Goal: Information Seeking & Learning: Check status

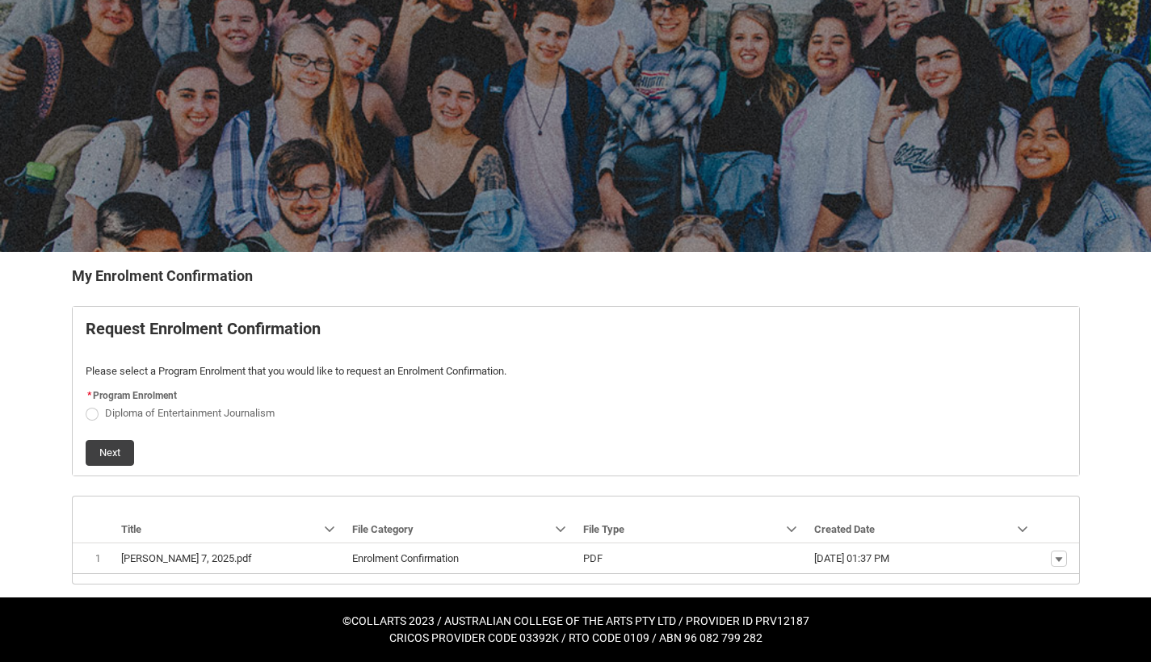
scroll to position [70, 0]
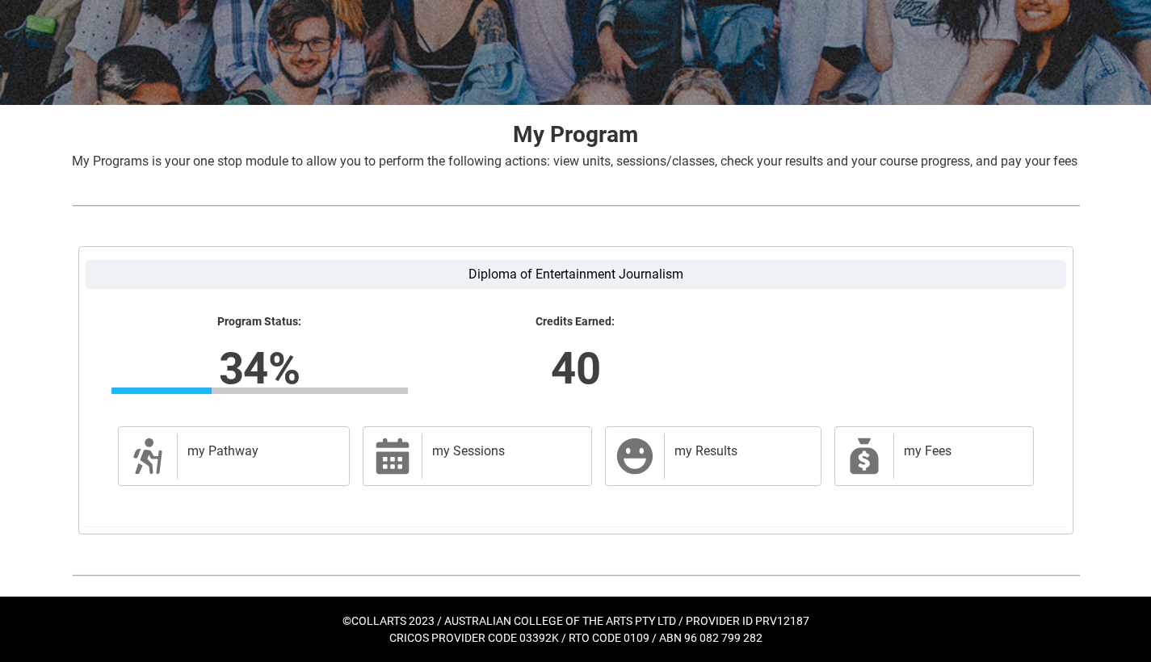
scroll to position [236, 0]
click at [305, 453] on h2 "my Pathway" at bounding box center [260, 451] width 146 height 16
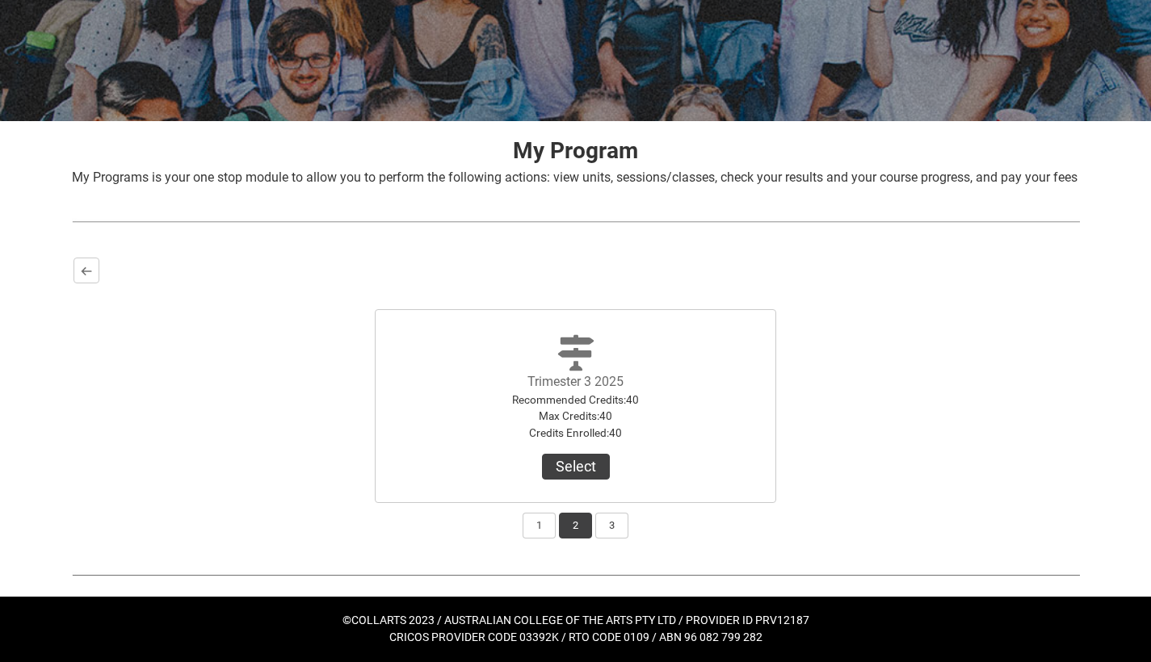
scroll to position [220, 0]
click at [535, 526] on button "1" at bounding box center [538, 526] width 33 height 26
click at [577, 524] on button "2" at bounding box center [575, 526] width 33 height 26
click at [598, 524] on button "3" at bounding box center [611, 526] width 33 height 26
click at [585, 525] on button "2" at bounding box center [575, 526] width 33 height 26
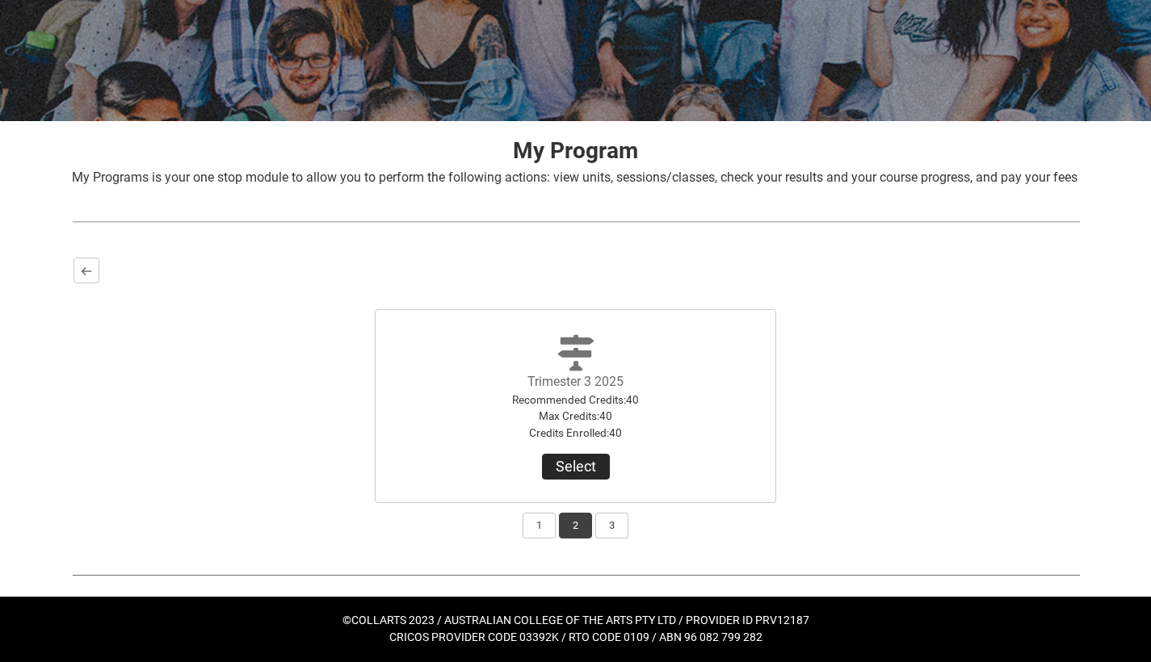
click at [578, 472] on button "Select" at bounding box center [576, 467] width 68 height 26
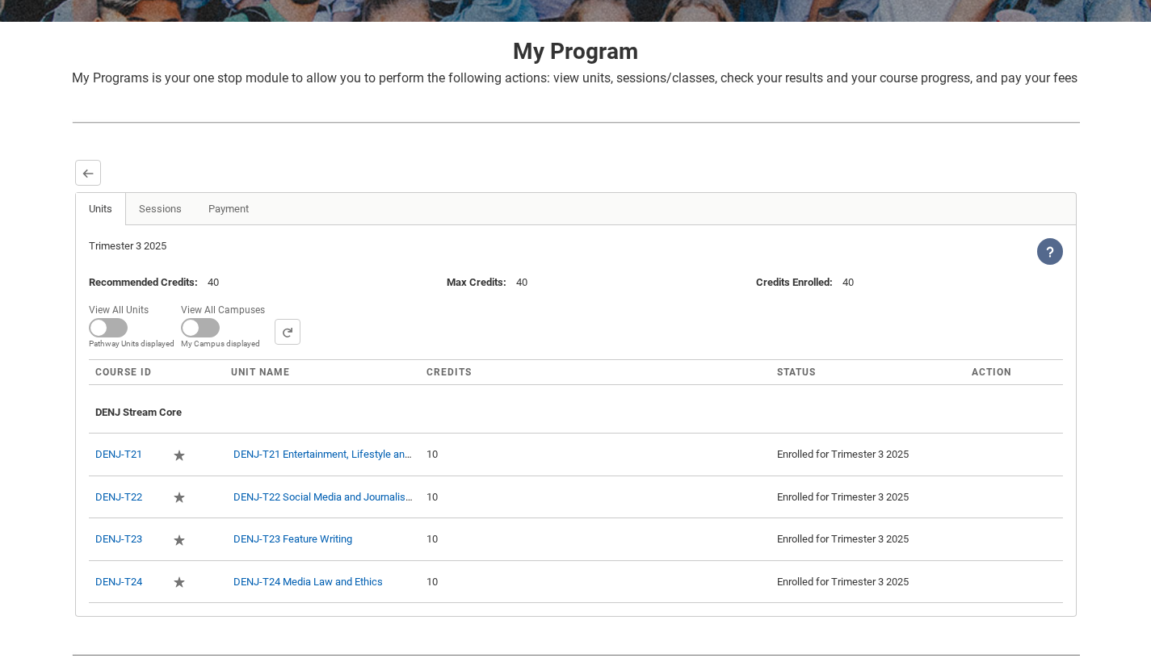
scroll to position [309, 0]
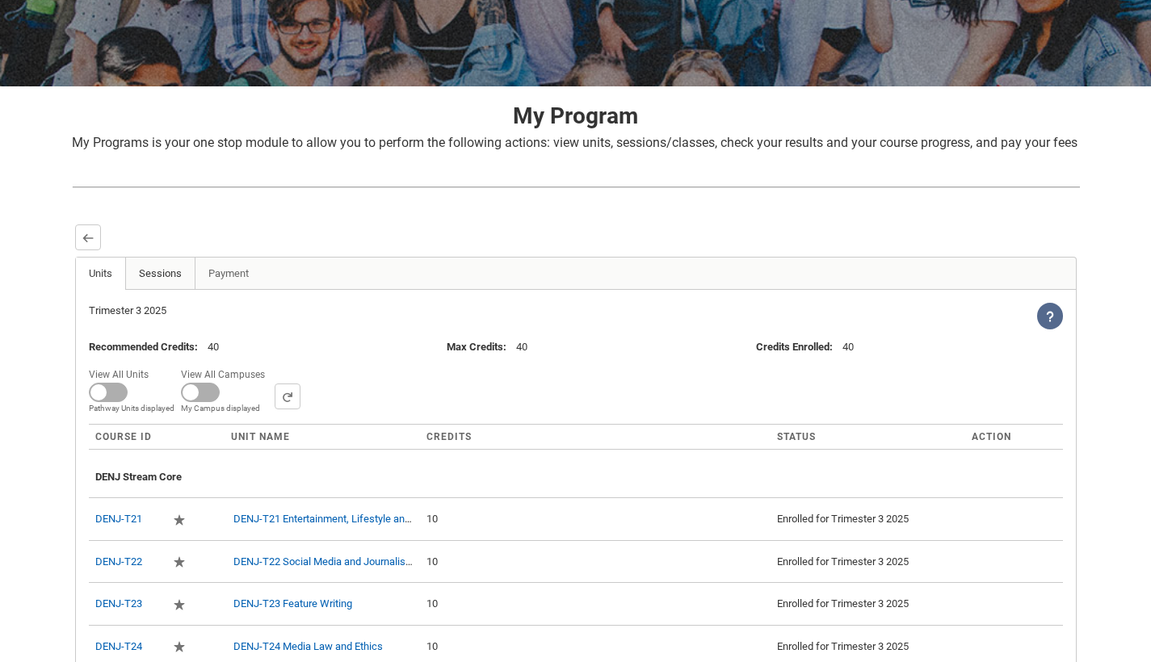
click at [173, 281] on link "Sessions" at bounding box center [160, 274] width 70 height 32
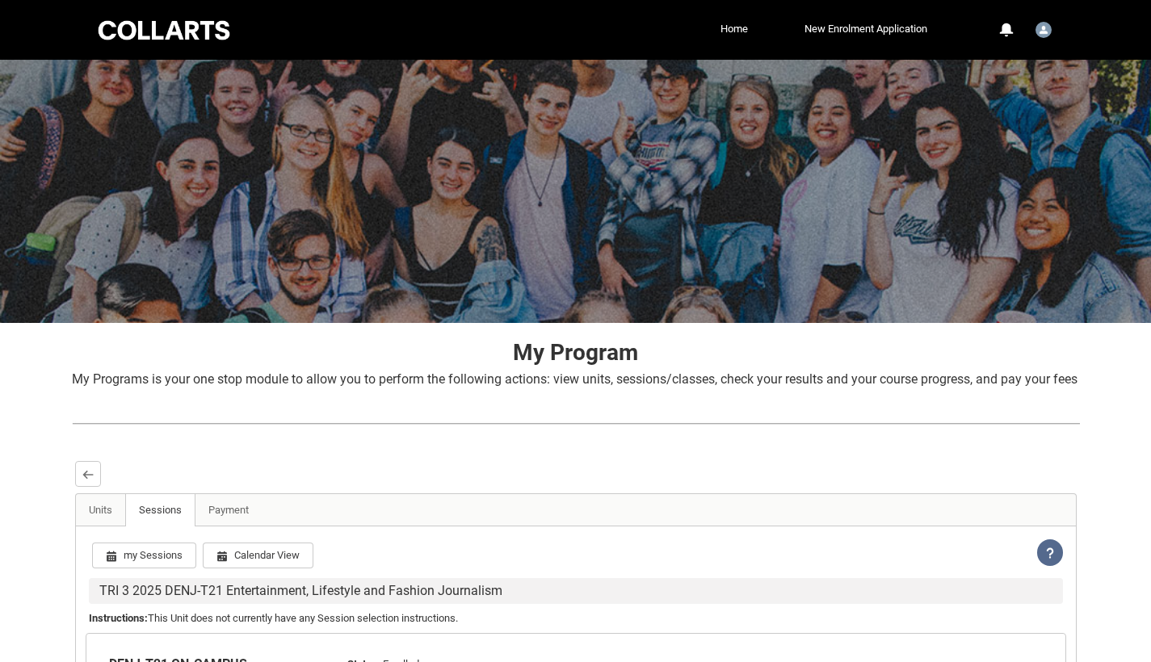
scroll to position [0, 0]
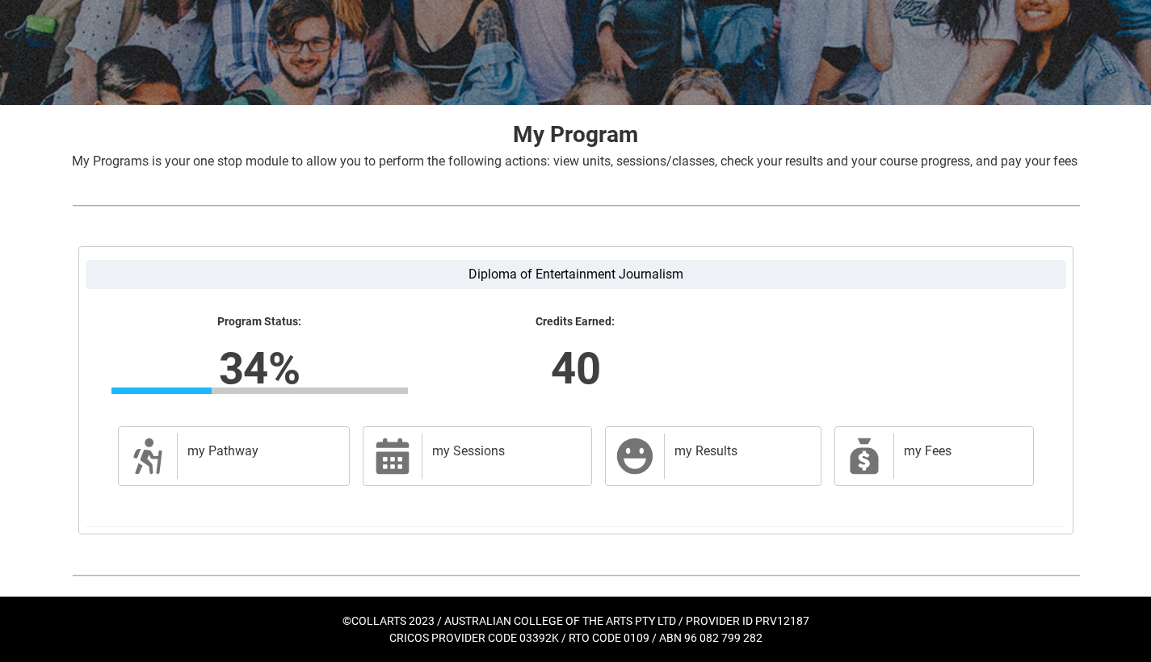
scroll to position [236, 0]
click at [769, 459] on h2 "my Results" at bounding box center [738, 451] width 129 height 16
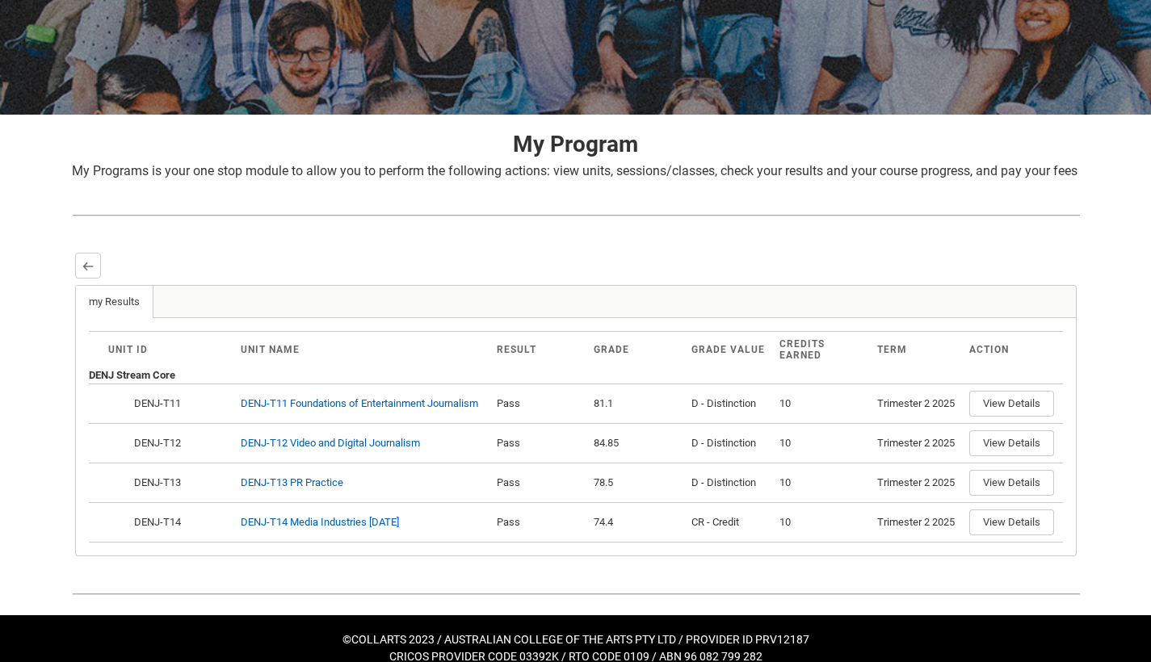
scroll to position [210, 0]
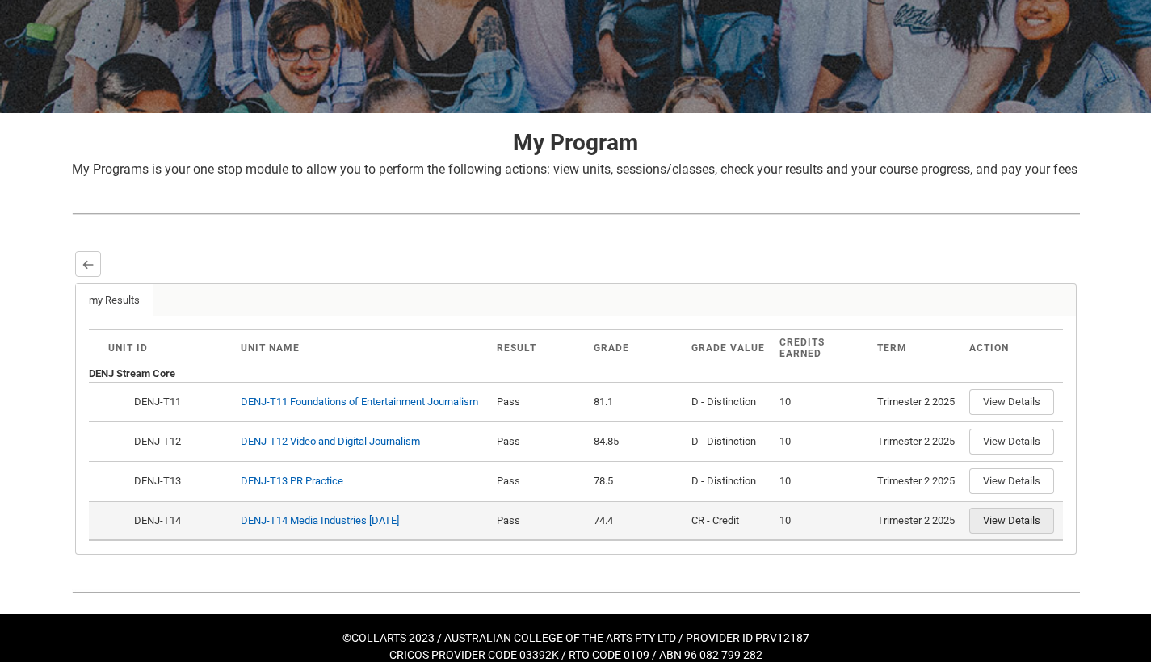
click at [990, 534] on button "View Details" at bounding box center [1011, 521] width 85 height 26
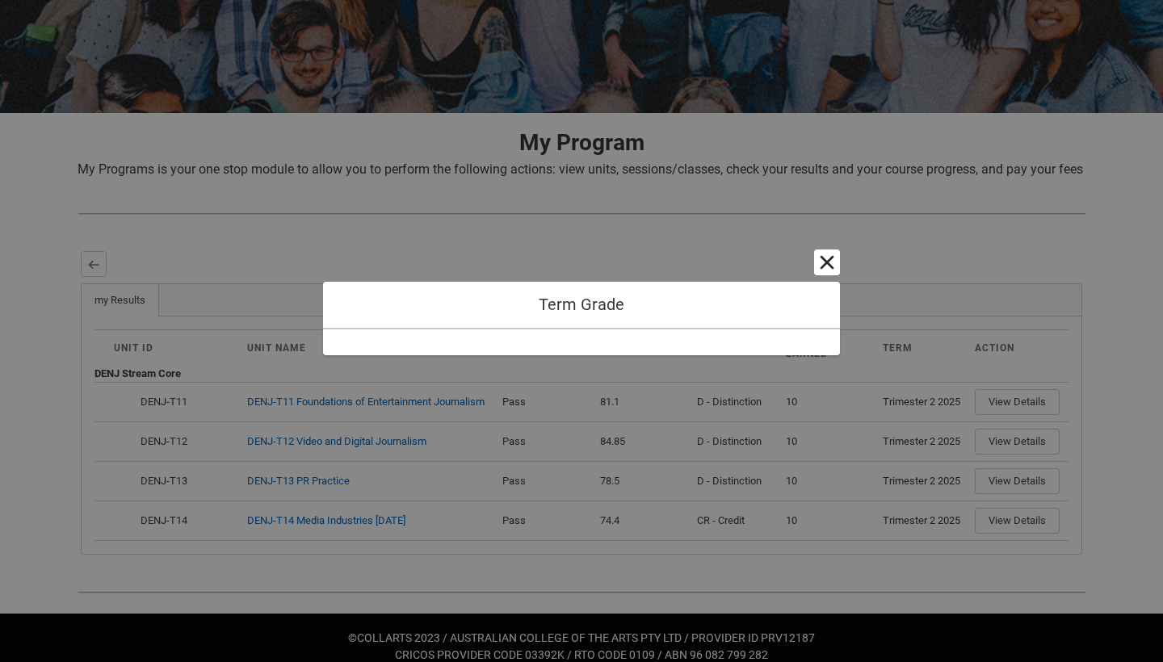
click at [835, 262] on button "Cancel and close" at bounding box center [827, 262] width 26 height 26
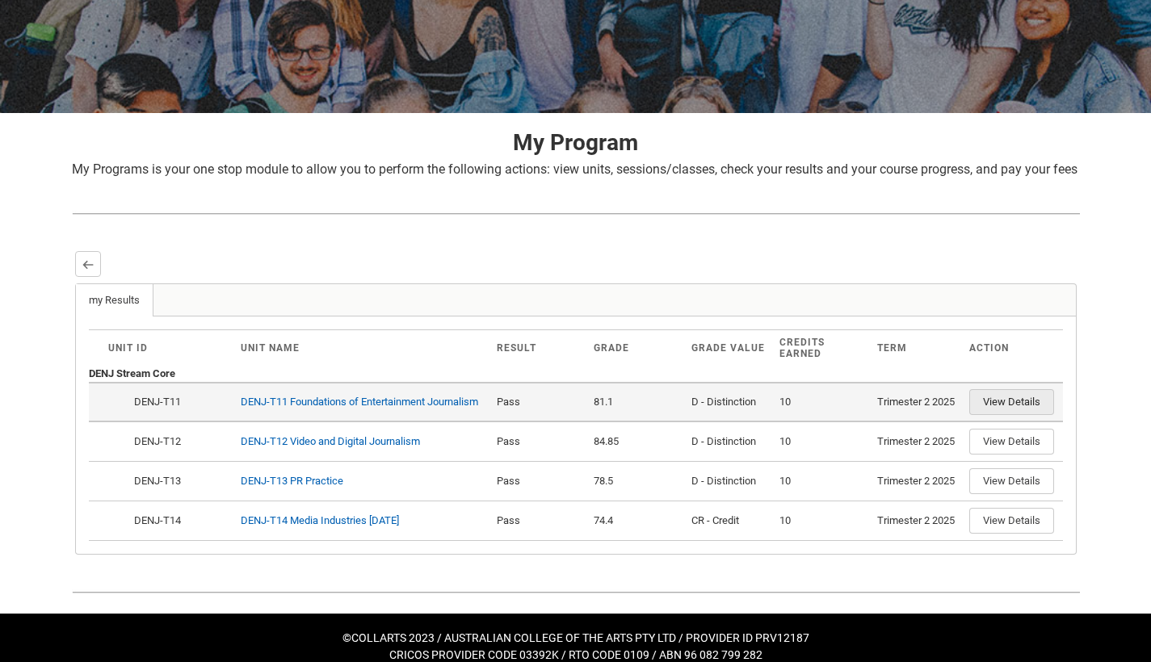
click at [1008, 415] on button "View Details" at bounding box center [1011, 402] width 85 height 26
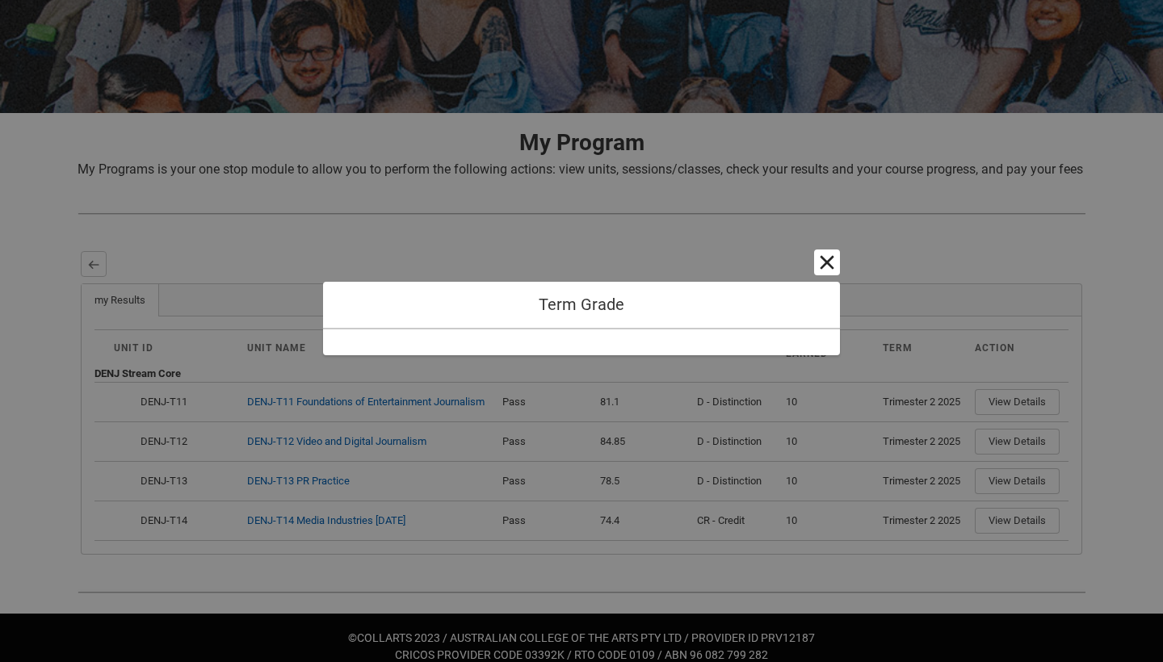
click at [829, 262] on button "Cancel and close" at bounding box center [827, 262] width 26 height 26
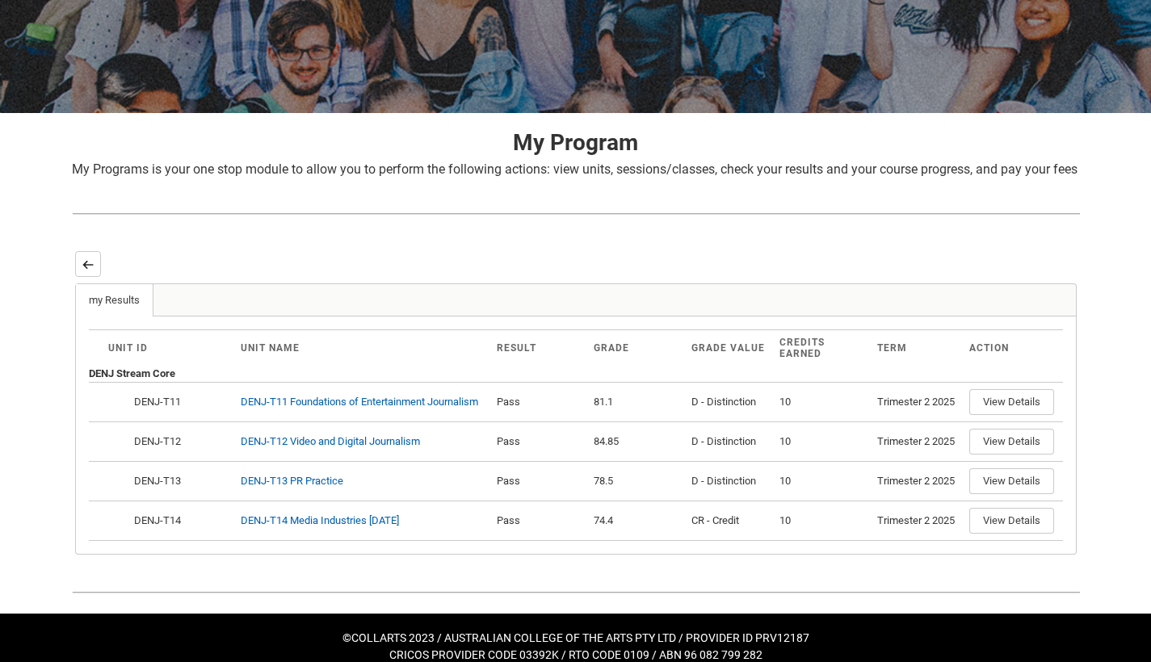
click at [96, 276] on button "Back" at bounding box center [88, 264] width 26 height 26
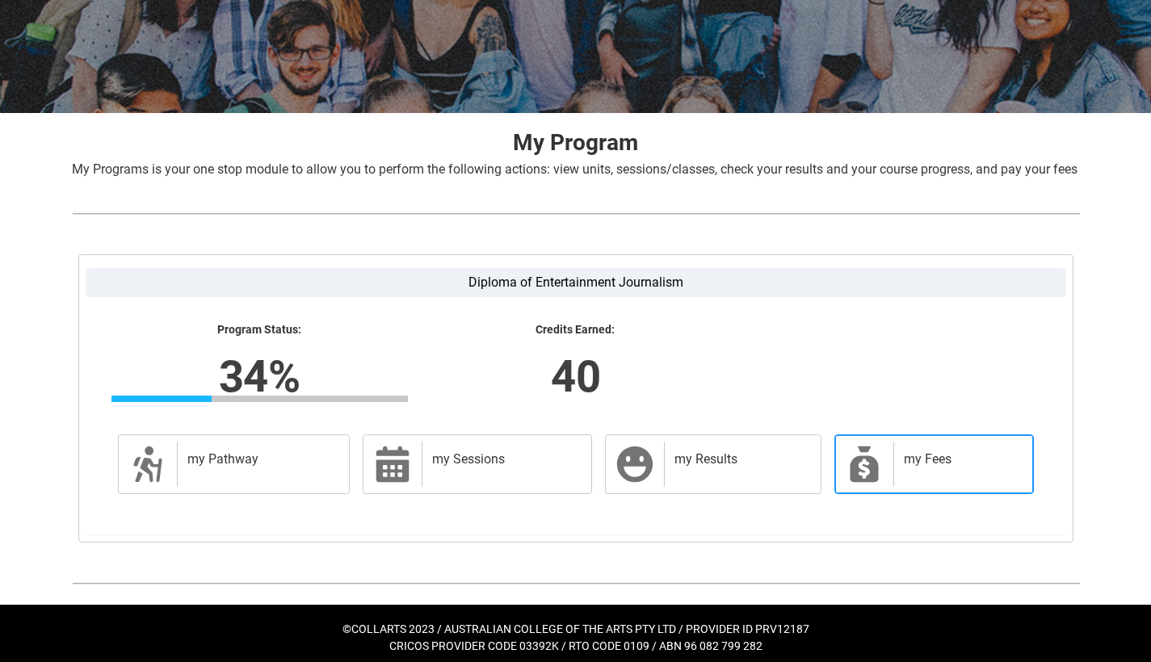
click at [866, 482] on icon at bounding box center [863, 465] width 28 height 36
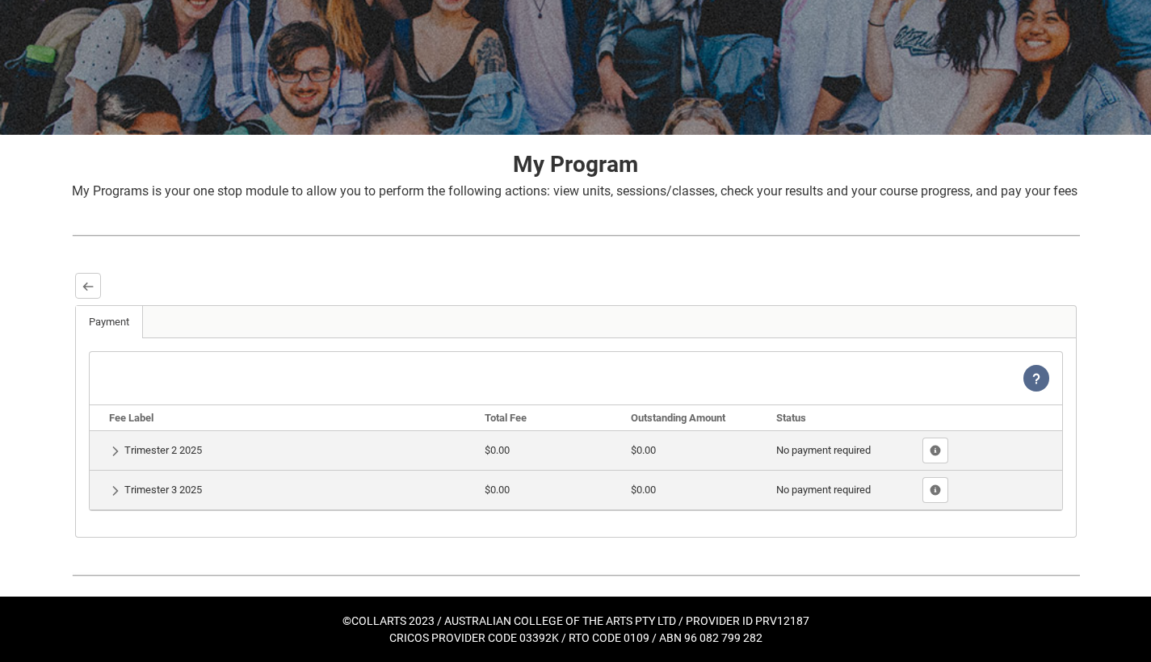
scroll to position [207, 0]
click at [115, 447] on lightning-primitive-icon "button" at bounding box center [115, 451] width 11 height 12
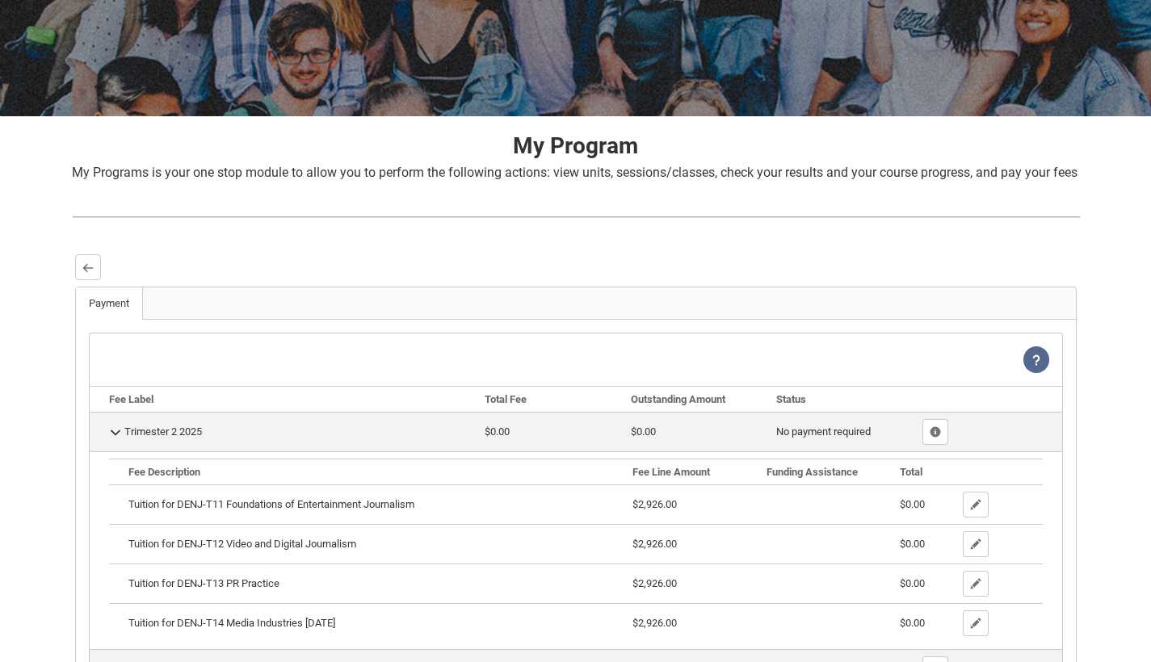
click at [115, 438] on lightning-primitive-icon "button" at bounding box center [115, 432] width 11 height 12
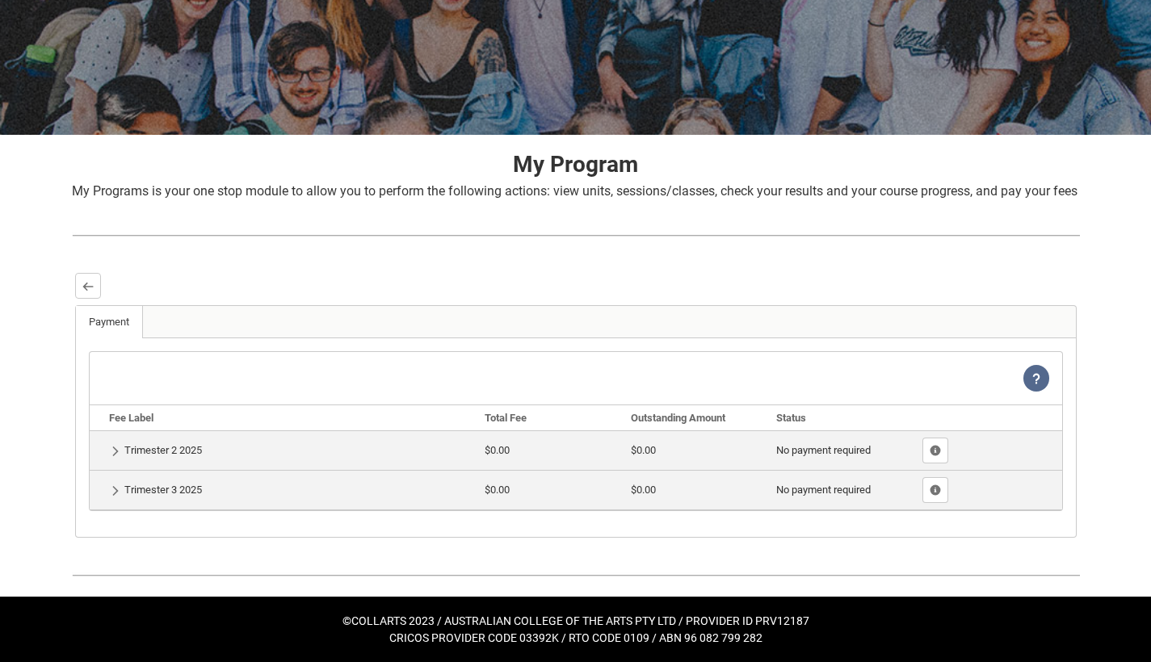
click at [116, 481] on td "Show Details Trimester 3 2025" at bounding box center [284, 490] width 389 height 40
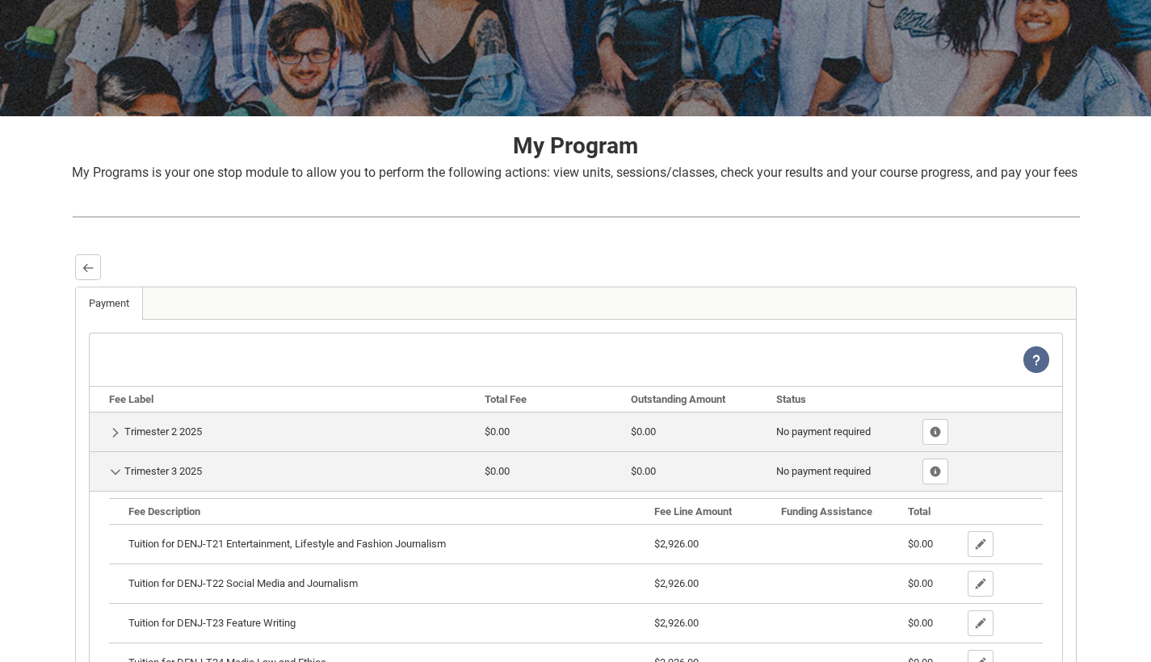
click at [118, 482] on td "Hide Details Trimester 3 2025" at bounding box center [284, 471] width 389 height 40
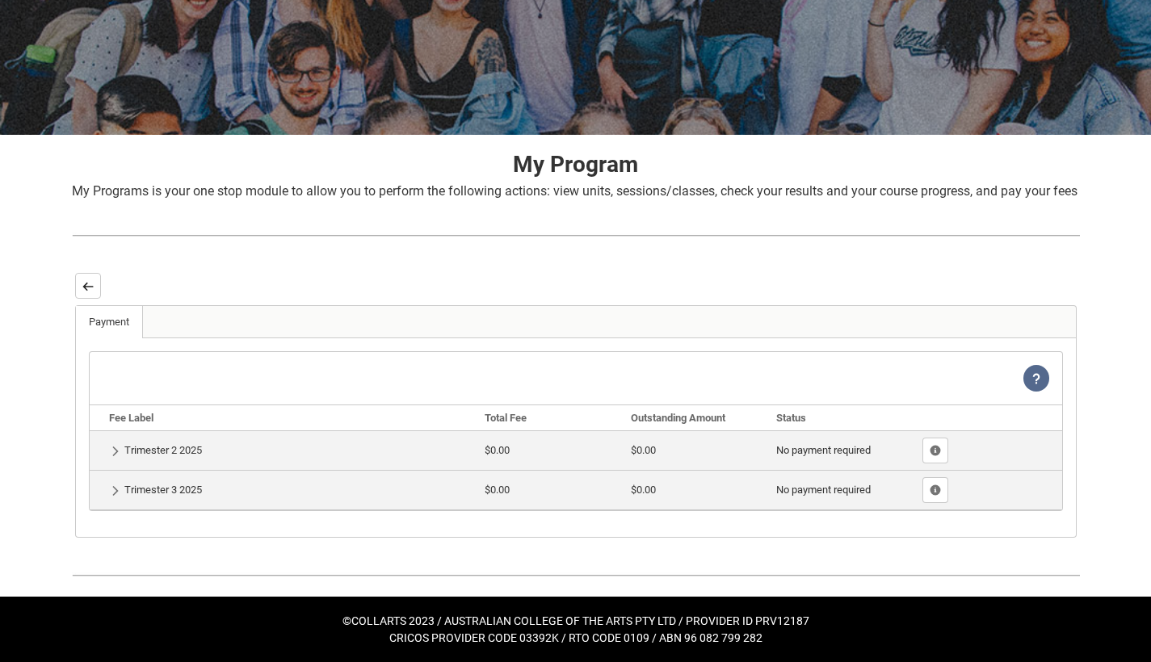
click at [92, 283] on lightning-primitive-icon "button" at bounding box center [87, 286] width 11 height 12
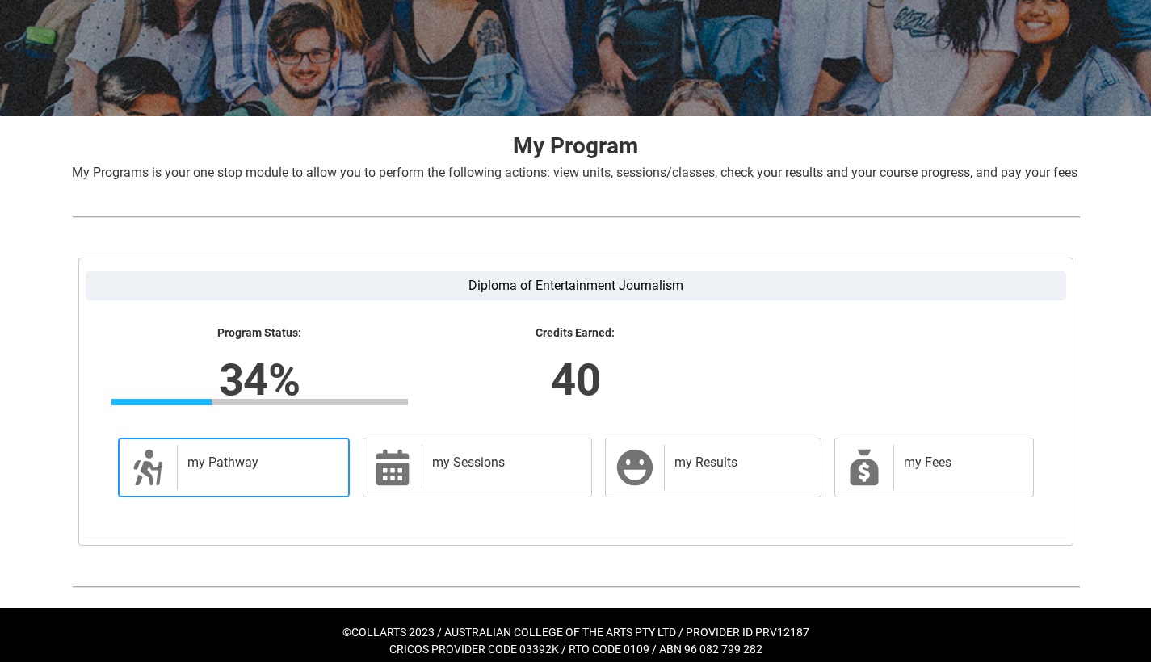
click at [258, 471] on h2 "my Pathway" at bounding box center [260, 463] width 146 height 16
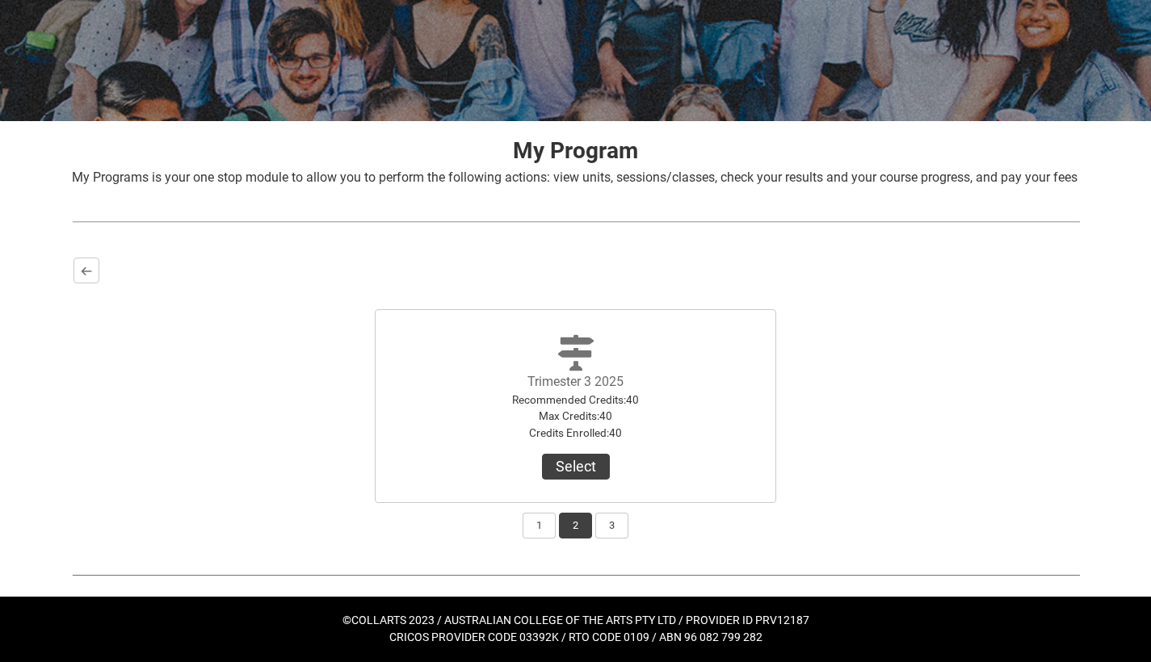
scroll to position [220, 0]
click at [537, 532] on button "1" at bounding box center [538, 526] width 33 height 26
click at [567, 476] on button "View Results" at bounding box center [576, 467] width 110 height 26
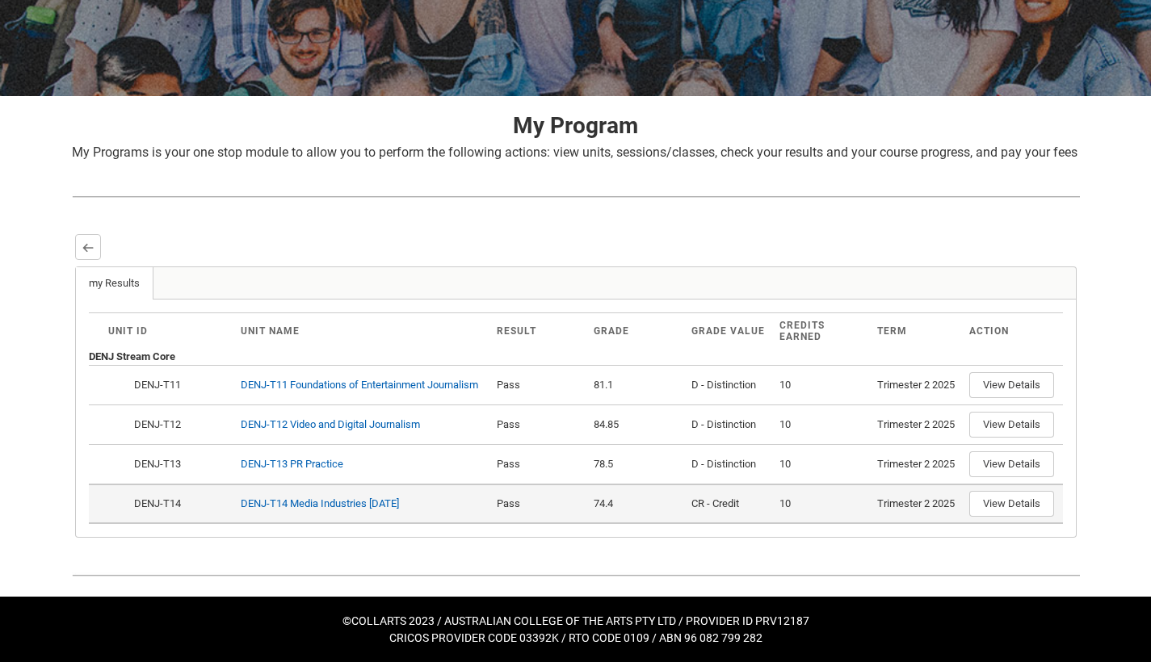
scroll to position [245, 0]
